Goal: Complete application form: Complete application form

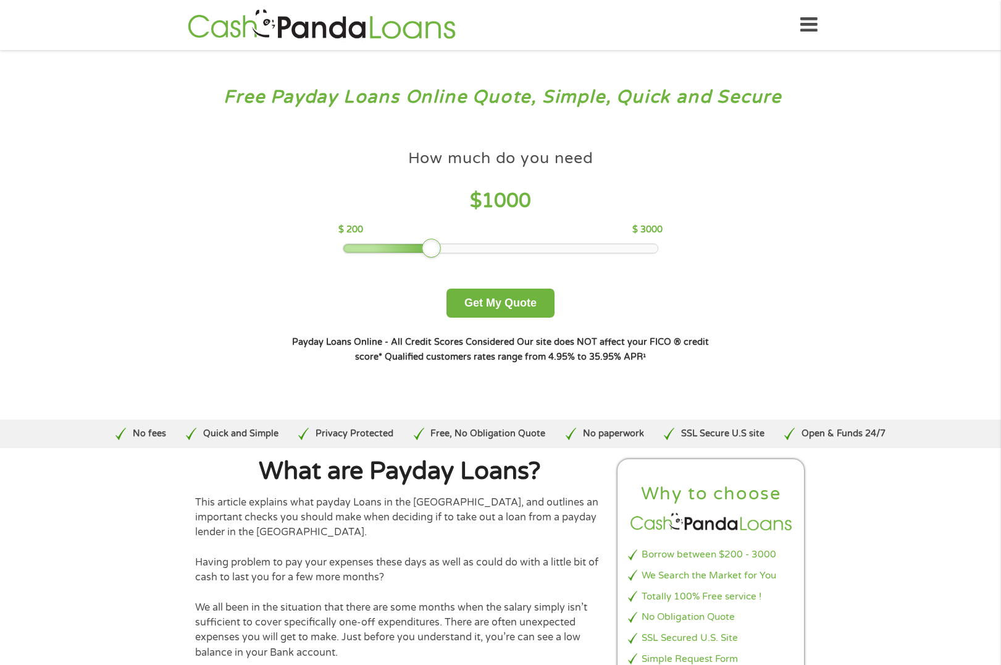
drag, startPoint x: 434, startPoint y: 251, endPoint x: 721, endPoint y: 249, distance: 287.2
click at [721, 246] on div "How much do you need? $300 $500 $750 $900 $1000 $1500 $2000 $2500 $3000 Other a…" at bounding box center [500, 253] width 472 height 261
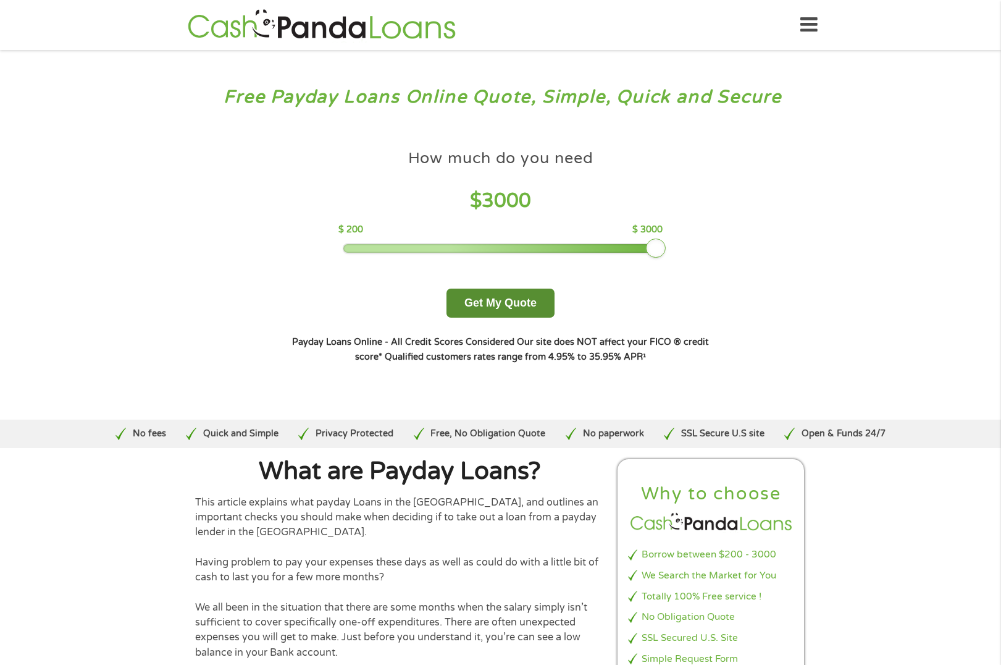
click at [521, 300] on button "Get My Quote" at bounding box center [501, 302] width 108 height 29
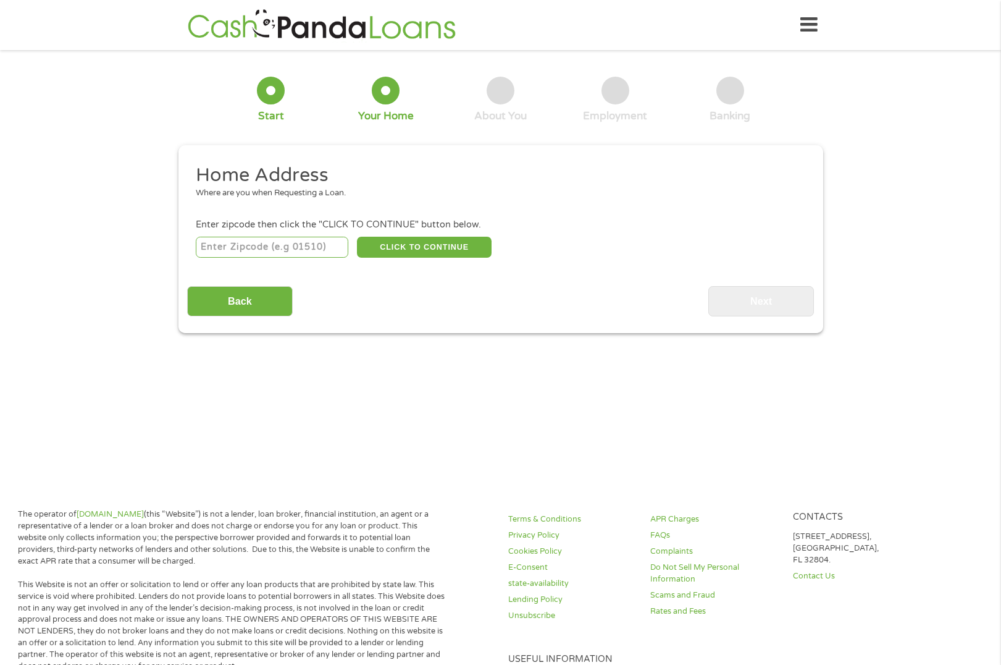
click at [103, 122] on div "1 Start 2 Your Home 3 About You 4 Employment 5 Banking 6 This field is hidden w…" at bounding box center [500, 196] width 1001 height 274
click at [283, 245] on input "number" at bounding box center [272, 247] width 153 height 21
type input "92679"
select select "[US_STATE]"
click at [403, 248] on button "CLICK TO CONTINUE" at bounding box center [424, 247] width 135 height 21
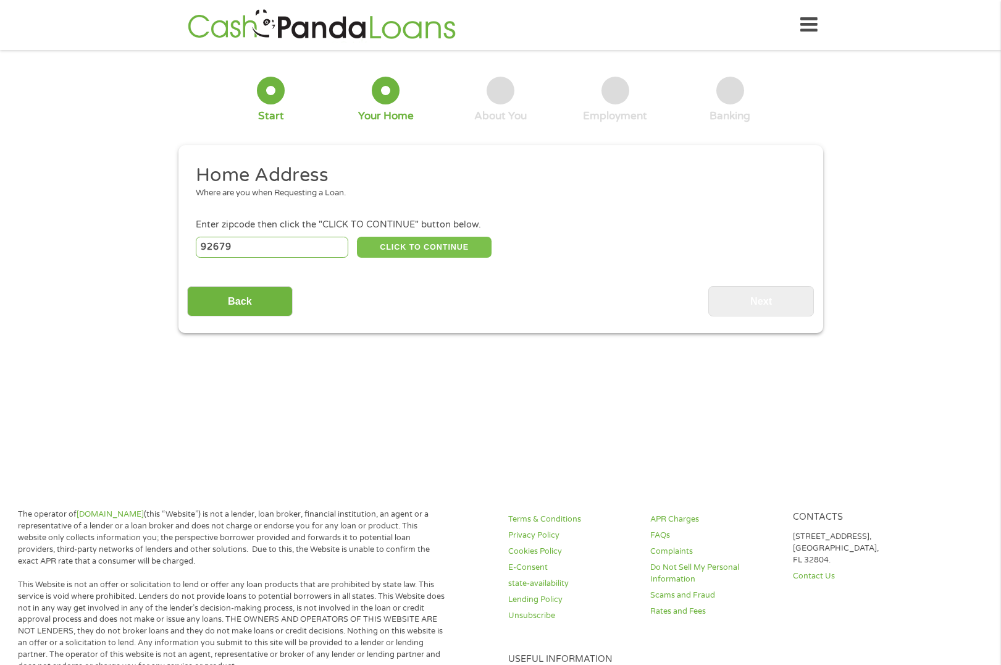
type input "92679"
type input "Trabuco Canyon"
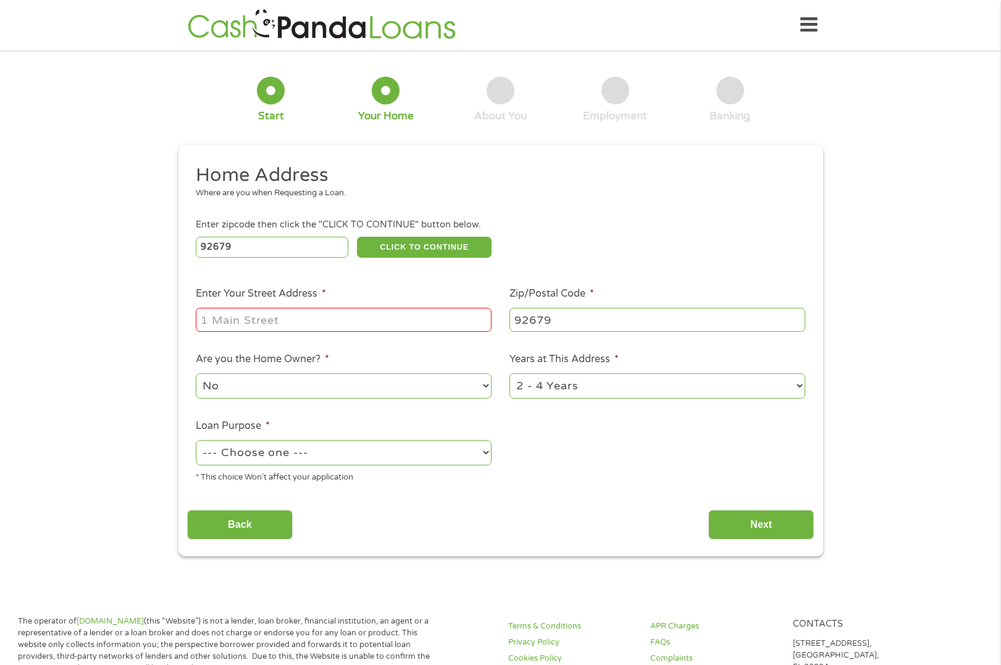
click at [335, 313] on input "Enter Your Street Address *" at bounding box center [344, 319] width 296 height 23
type input "[GEOGRAPHIC_DATA]"
click at [338, 379] on select "No Yes" at bounding box center [344, 385] width 296 height 25
click at [544, 384] on select "1 Year or less 1 - 2 Years 2 - 4 Years Over 4 Years" at bounding box center [658, 385] width 296 height 25
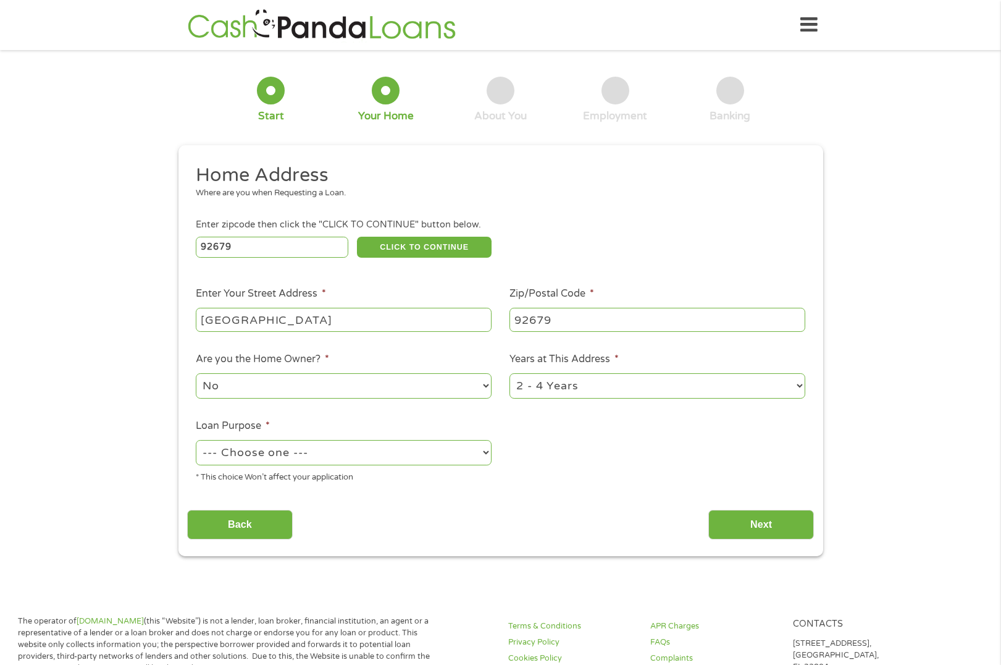
select select "24months"
click at [510, 373] on select "1 Year or less 1 - 2 Years 2 - 4 Years Over 4 Years" at bounding box center [658, 385] width 296 height 25
drag, startPoint x: 367, startPoint y: 456, endPoint x: 356, endPoint y: 458, distance: 11.3
click at [366, 458] on select "--- Choose one --- Pay Bills Debt Consolidation Home Improvement Major Purchase…" at bounding box center [344, 452] width 296 height 25
select select "paybills"
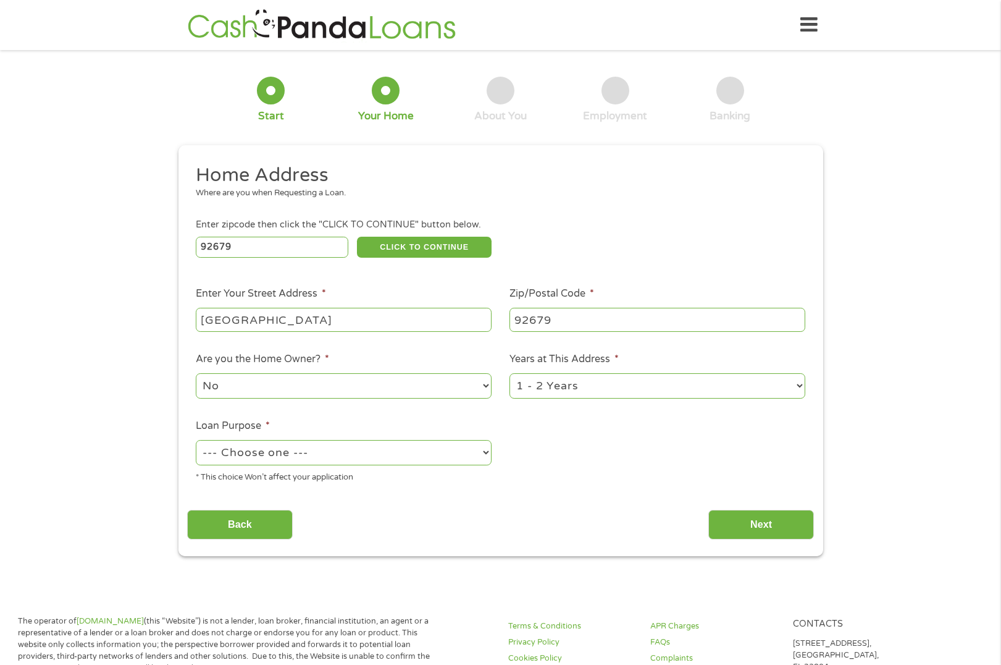
click at [196, 440] on select "--- Choose one --- Pay Bills Debt Consolidation Home Improvement Major Purchase…" at bounding box center [344, 452] width 296 height 25
click at [723, 518] on input "Next" at bounding box center [761, 525] width 106 height 30
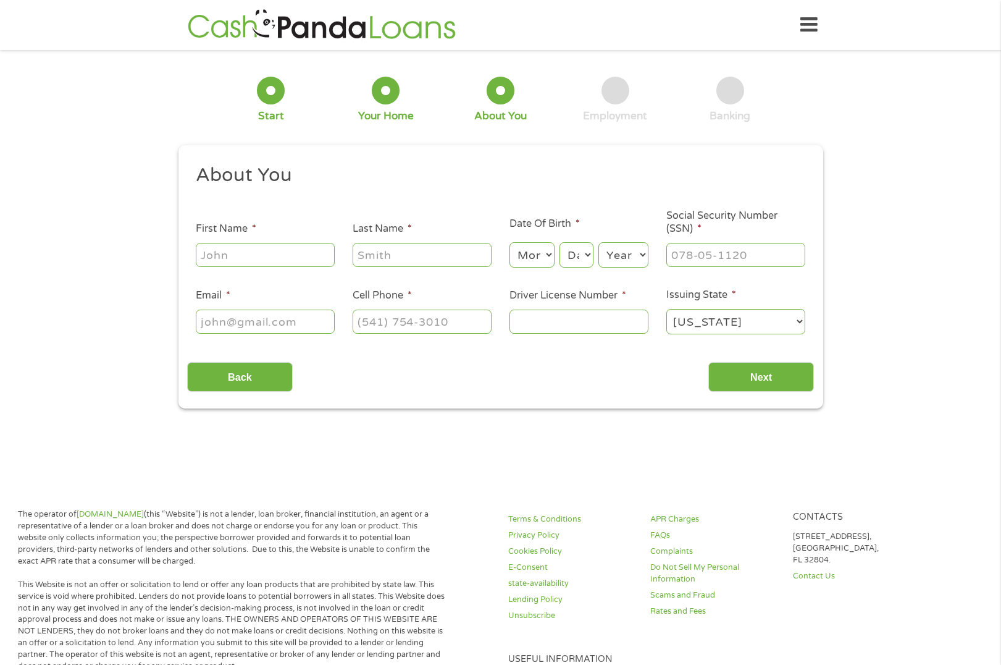
click at [275, 258] on input "First Name *" at bounding box center [265, 254] width 139 height 23
type input "[PERSON_NAME]"
type input "Potawsky"
type input "[EMAIL_ADDRESS][DOMAIN_NAME]"
type input "[PHONE_NUMBER]"
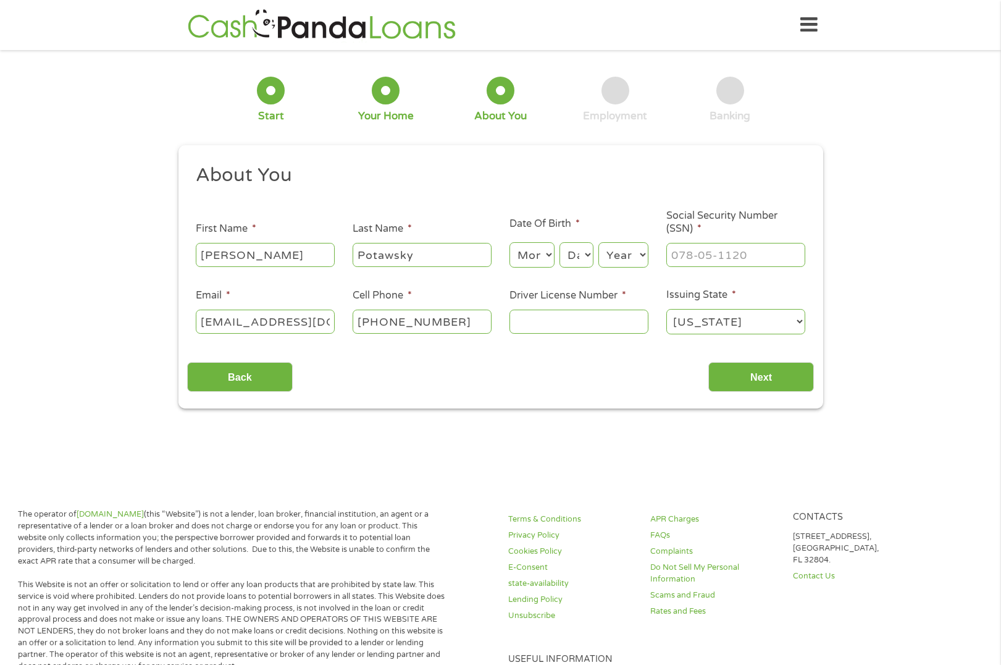
drag, startPoint x: 534, startPoint y: 239, endPoint x: 534, endPoint y: 248, distance: 8.6
click at [535, 241] on div "Month Month 1 2 3 4 5 6 7 8 9 10 11 12 Day Day 1 2 3 4 5 6 7 8 9 10 11 12 13 14…" at bounding box center [579, 253] width 139 height 34
click at [534, 254] on select "Month 1 2 3 4 5 6 7 8 9 10 11 12" at bounding box center [532, 254] width 45 height 25
select select "8"
click at [510, 242] on select "Month 1 2 3 4 5 6 7 8 9 10 11 12" at bounding box center [532, 254] width 45 height 25
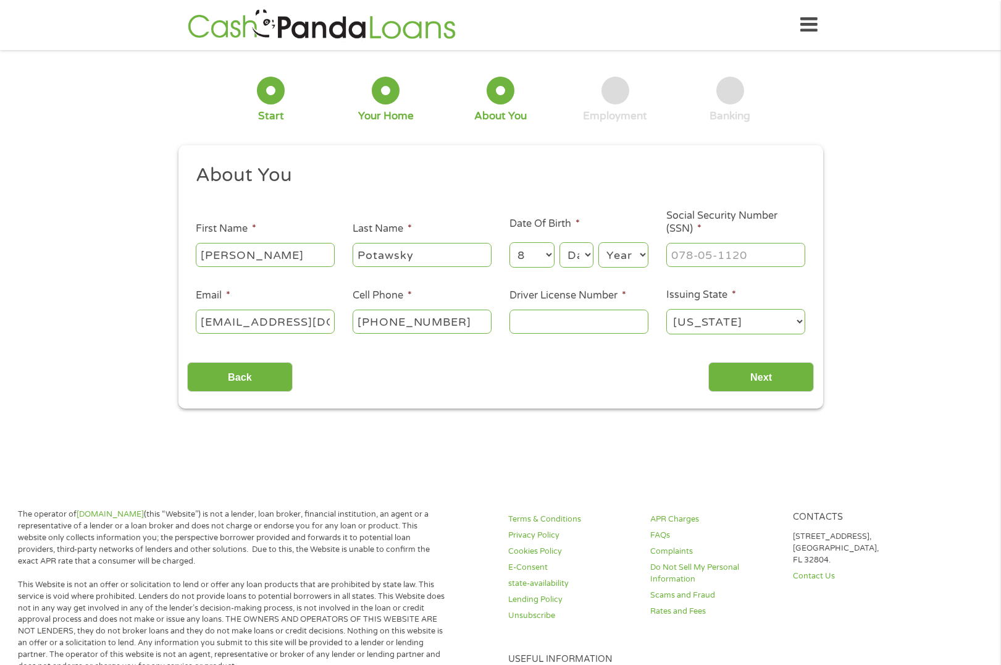
click at [580, 250] on select "Day 1 2 3 4 5 6 7 8 9 10 11 12 13 14 15 16 17 18 19 20 21 22 23 24 25 26 27 28 …" at bounding box center [576, 254] width 33 height 25
select select "26"
click at [560, 242] on select "Day 1 2 3 4 5 6 7 8 9 10 11 12 13 14 15 16 17 18 19 20 21 22 23 24 25 26 27 28 …" at bounding box center [576, 254] width 33 height 25
click at [626, 259] on select "Year [DATE] 2006 2005 2004 2003 2002 2001 2000 1999 1998 1997 1996 1995 1994 19…" at bounding box center [623, 254] width 50 height 25
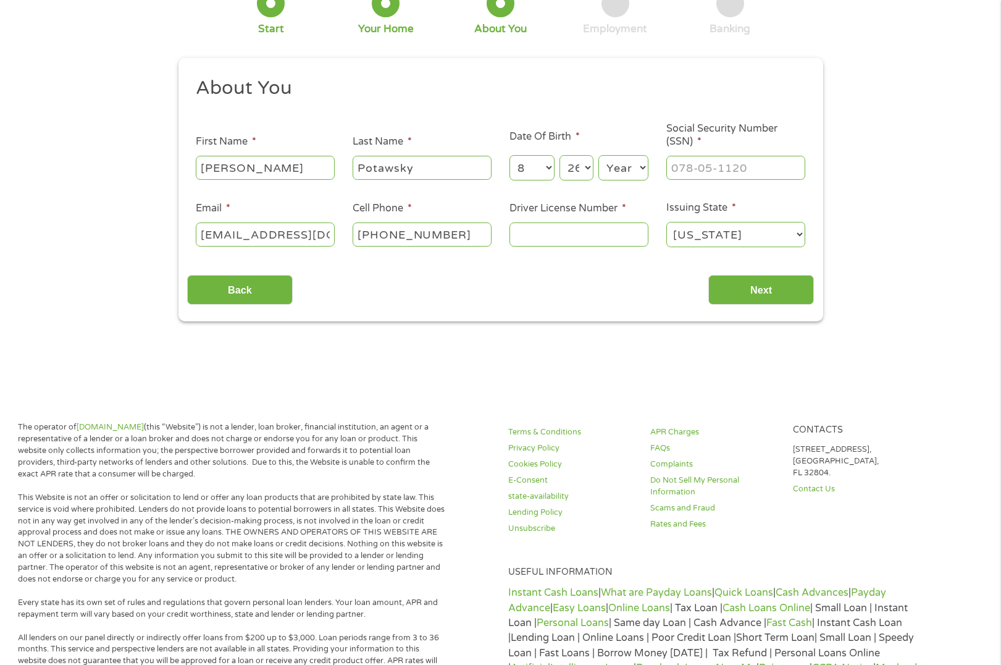
scroll to position [62, 0]
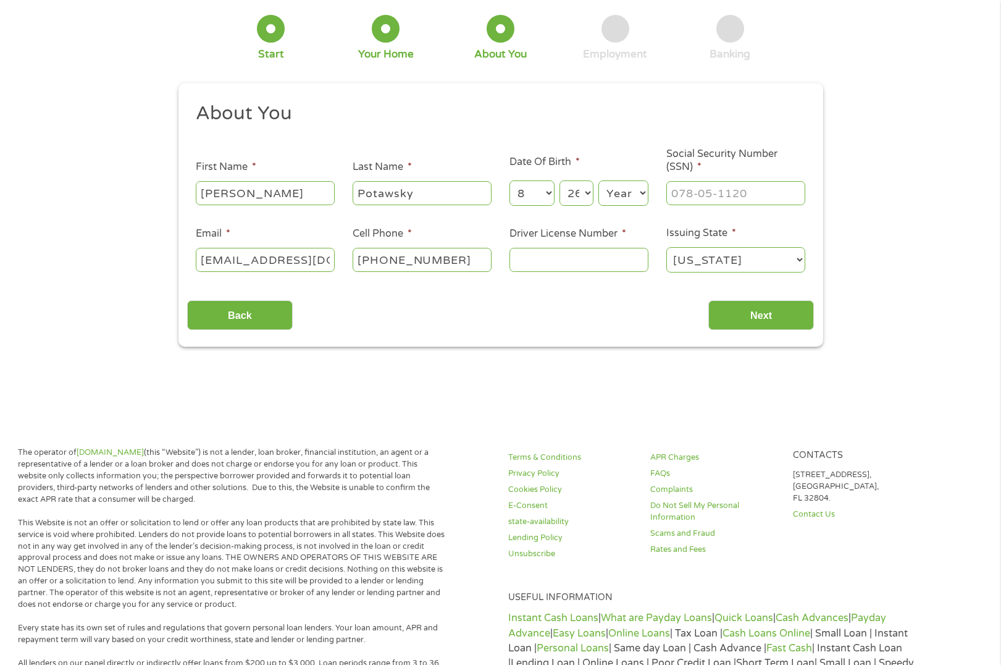
click at [619, 179] on div "Year Year [DATE] 2006 2005 2004 2003 2002 2001 2000 1999 1998 1997 1996 1995 19…" at bounding box center [623, 193] width 50 height 30
click at [621, 195] on select "Year [DATE] 2006 2005 2004 2003 2002 2001 2000 1999 1998 1997 1996 1995 1994 19…" at bounding box center [623, 192] width 50 height 25
select select "1983"
click at [598, 180] on select "Year [DATE] 2006 2005 2004 2003 2002 2001 2000 1999 1998 1997 1996 1995 1994 19…" at bounding box center [623, 192] width 50 height 25
click at [715, 185] on input "___-__-____" at bounding box center [735, 192] width 139 height 23
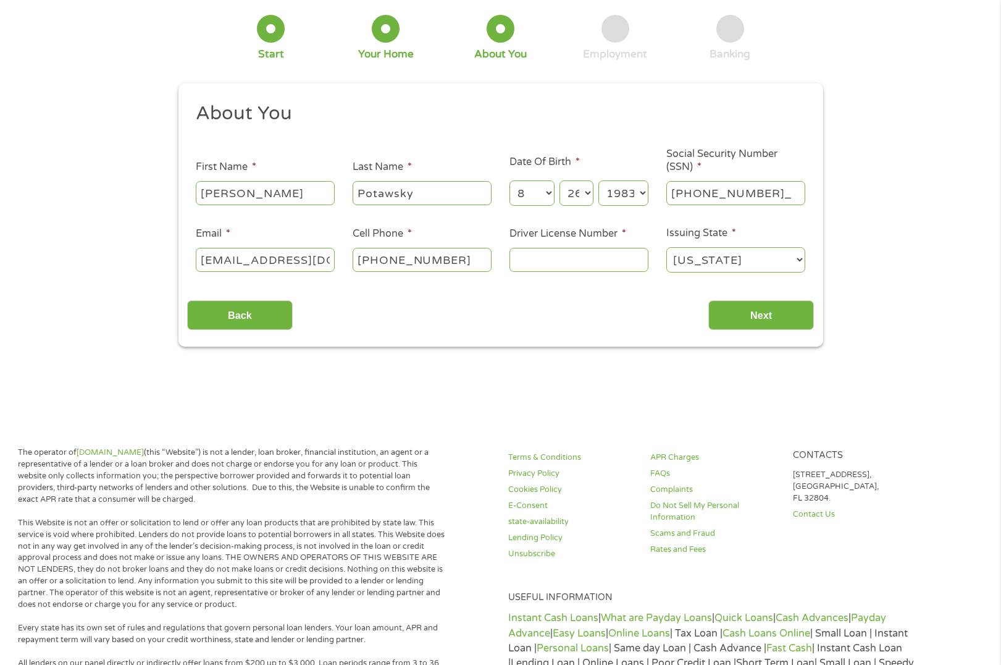
type input "591-78-3480"
click at [562, 259] on input "Driver License Number *" at bounding box center [579, 259] width 139 height 23
type input "d9610979"
click at [758, 322] on input "Next" at bounding box center [761, 315] width 106 height 30
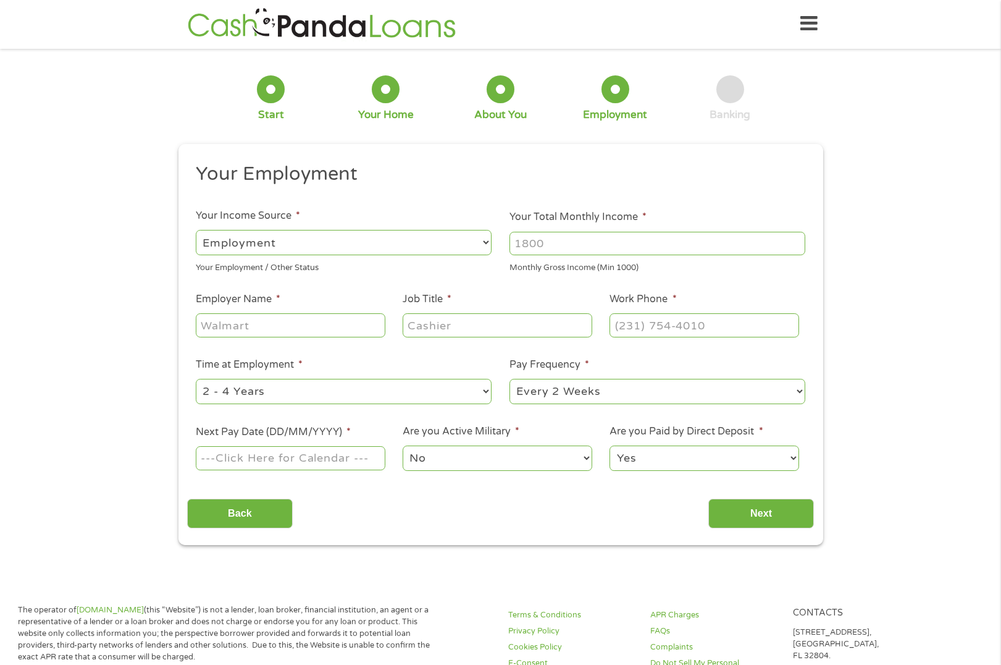
scroll to position [0, 0]
click at [564, 251] on input "Your Total Monthly Income *" at bounding box center [658, 244] width 296 height 23
click at [794, 241] on input "1017" at bounding box center [658, 244] width 296 height 23
drag, startPoint x: 498, startPoint y: 241, endPoint x: 445, endPoint y: 240, distance: 53.7
click at [445, 240] on ul "Your Employment Your Income Source * --- Choose one --- Employment [DEMOGRAPHIC…" at bounding box center [500, 323] width 627 height 320
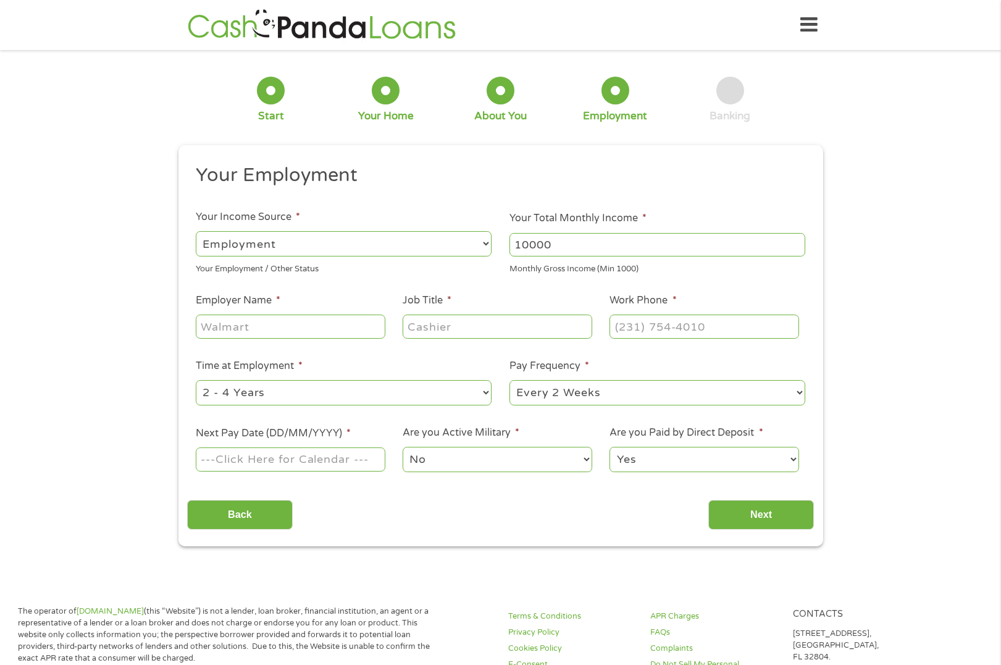
type input "10000"
click at [308, 316] on input "Employer Name *" at bounding box center [290, 325] width 189 height 23
type input "rand technology"
type input "network and systems administrator"
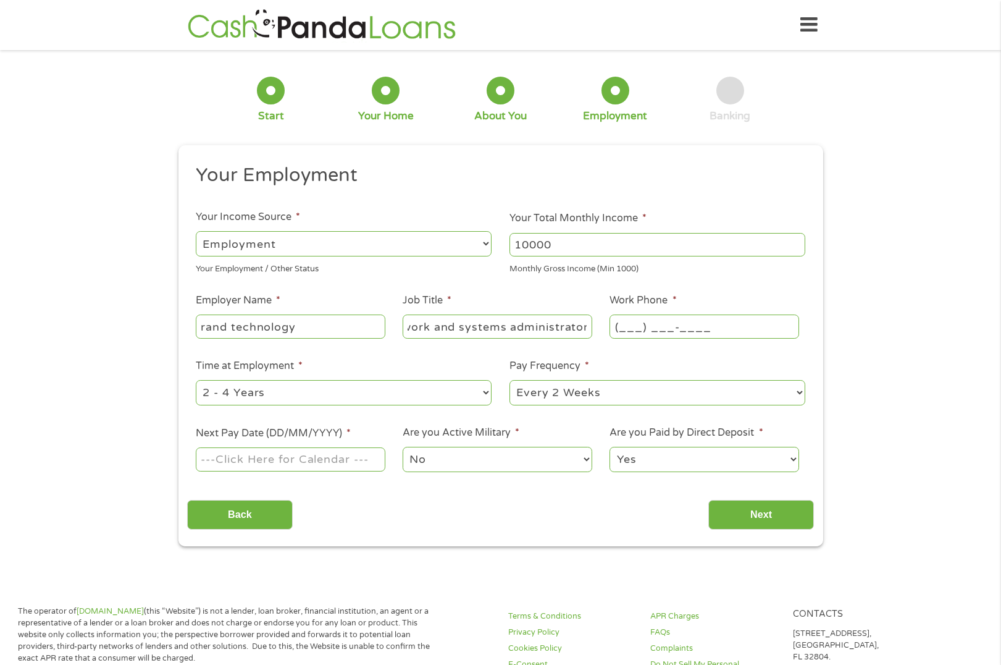
scroll to position [0, 0]
type input "[PHONE_NUMBER]"
select select "24months"
click at [284, 464] on input "Next Pay Date (DD/MM/YYYY) *" at bounding box center [290, 458] width 189 height 23
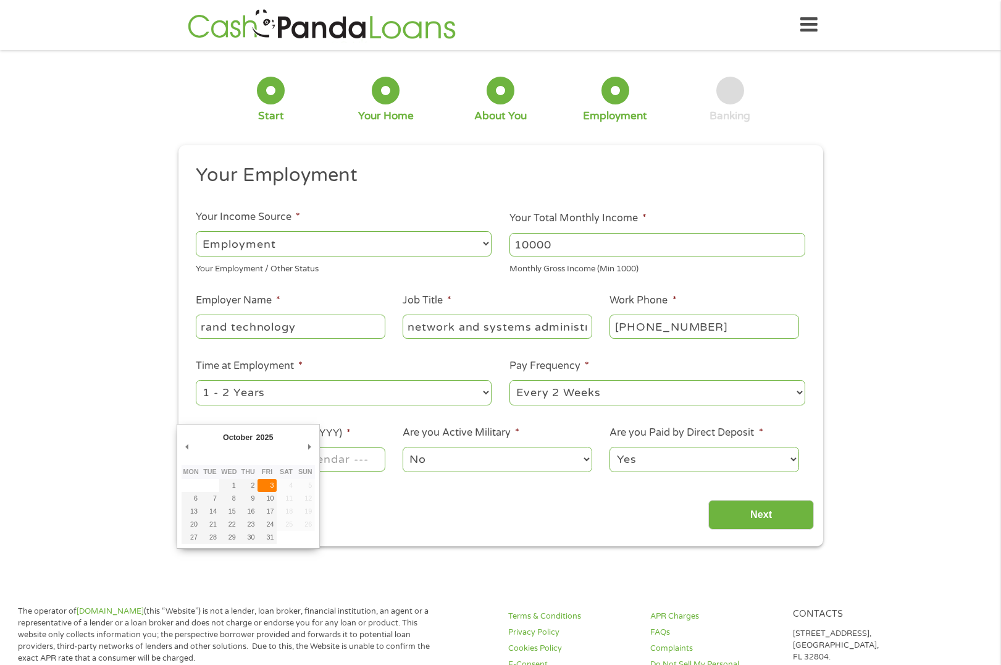
type input "[DATE]"
